Goal: Check status: Check status

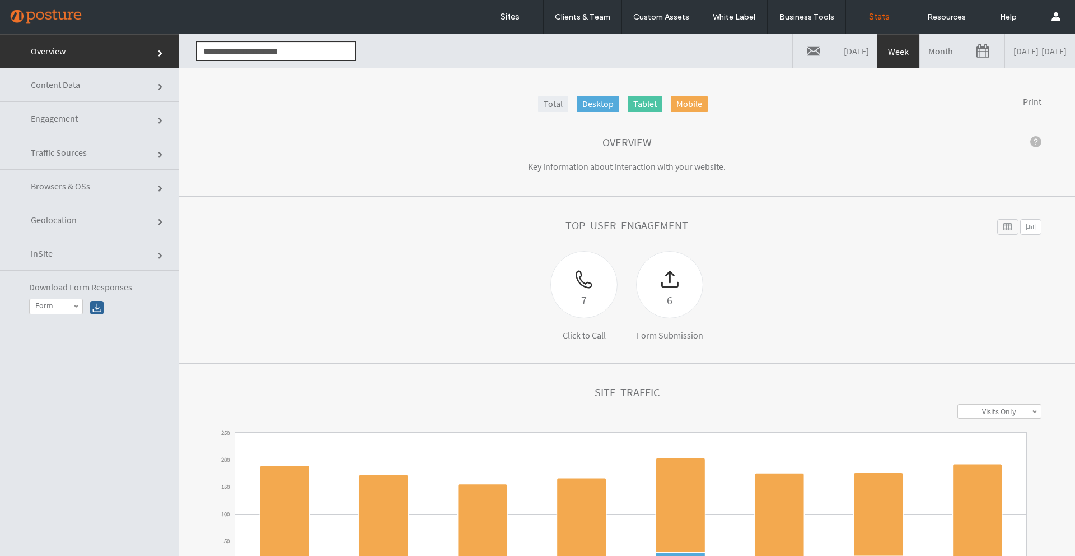
click at [963, 49] on link at bounding box center [984, 51] width 42 height 34
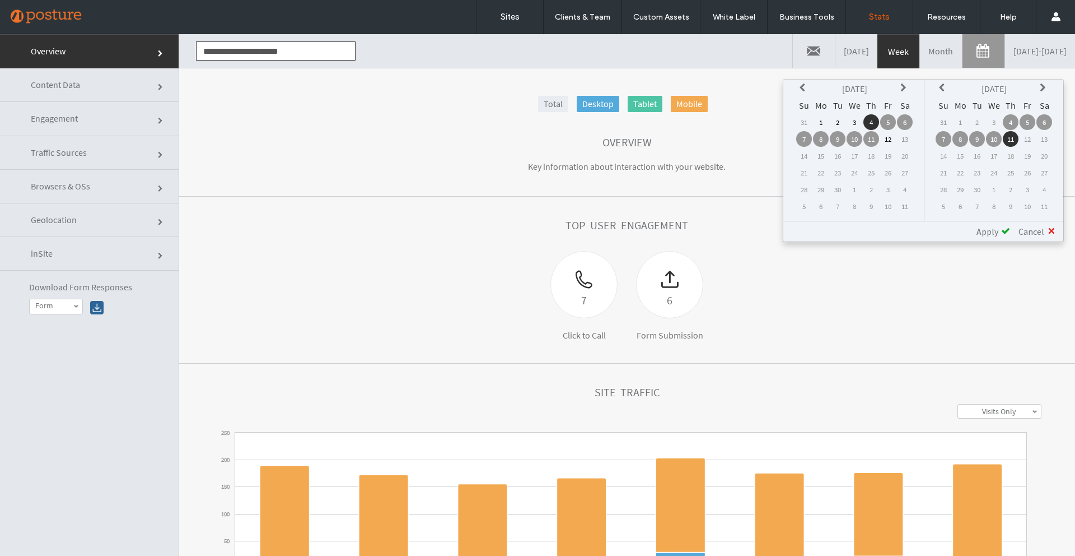
click at [799, 86] on th at bounding box center [805, 89] width 16 height 16
click at [903, 85] on icon at bounding box center [905, 87] width 9 height 9
click at [840, 120] on td "1" at bounding box center [838, 122] width 16 height 16
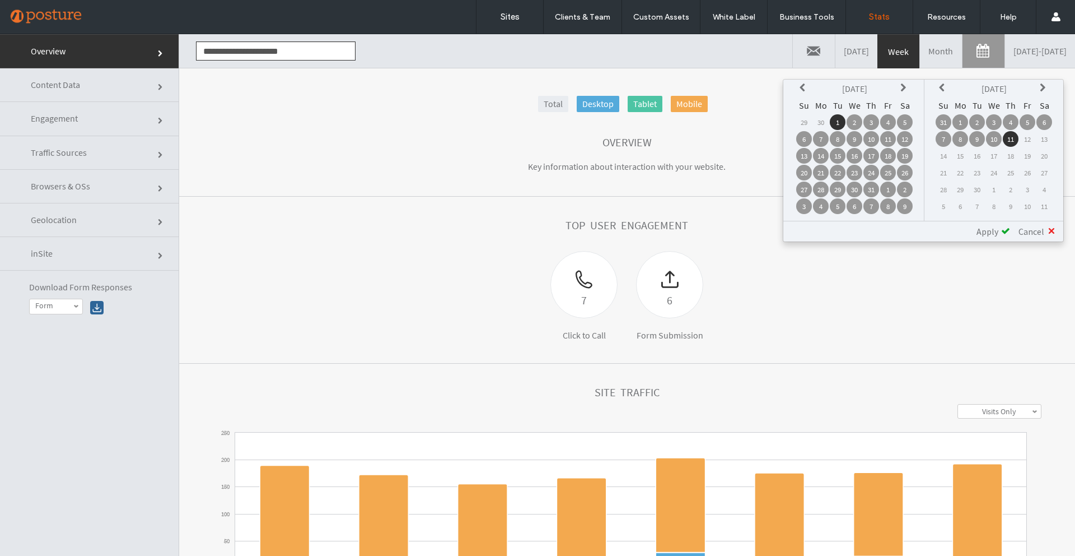
click at [1000, 230] on div "Apply" at bounding box center [989, 231] width 42 height 11
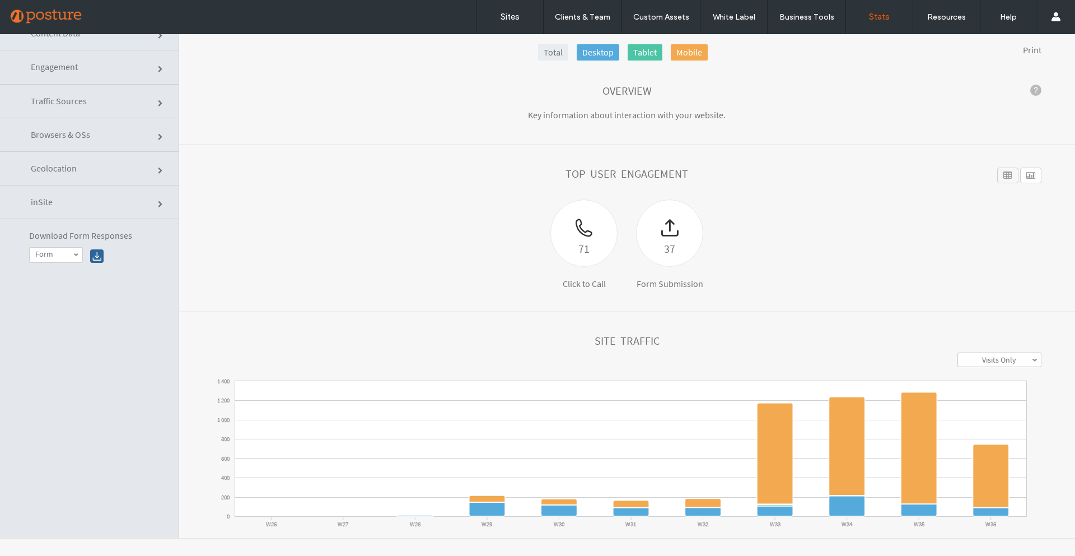
scroll to position [55, 0]
